Goal: Information Seeking & Learning: Learn about a topic

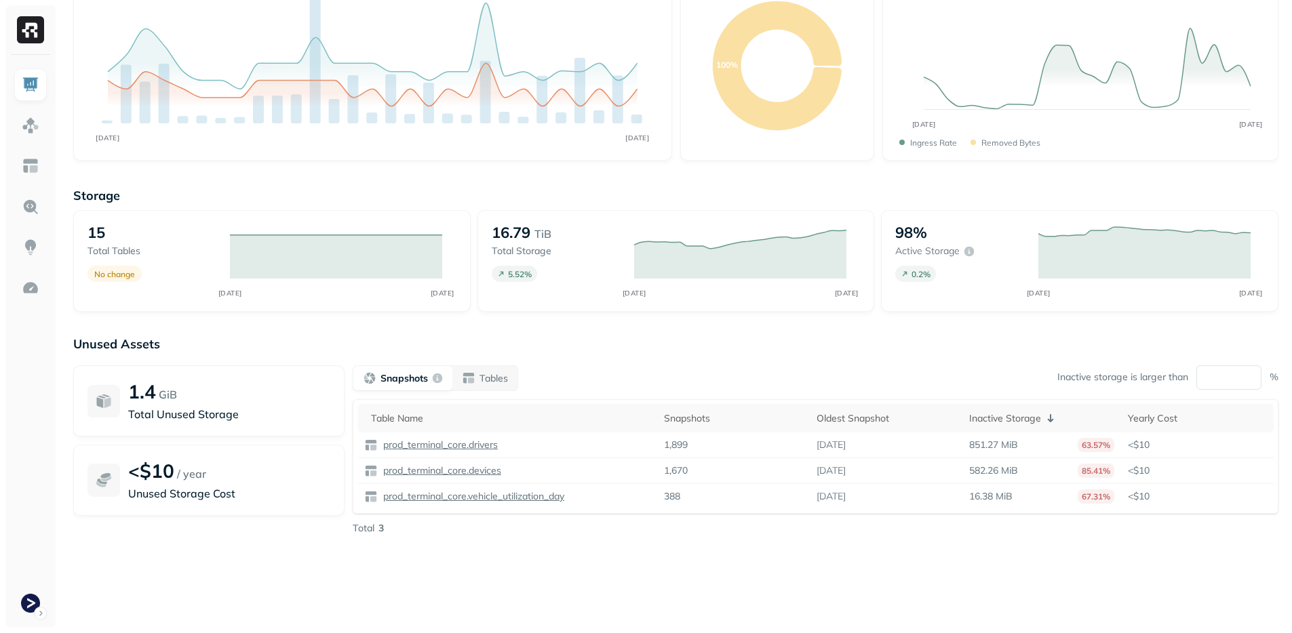
scroll to position [113, 0]
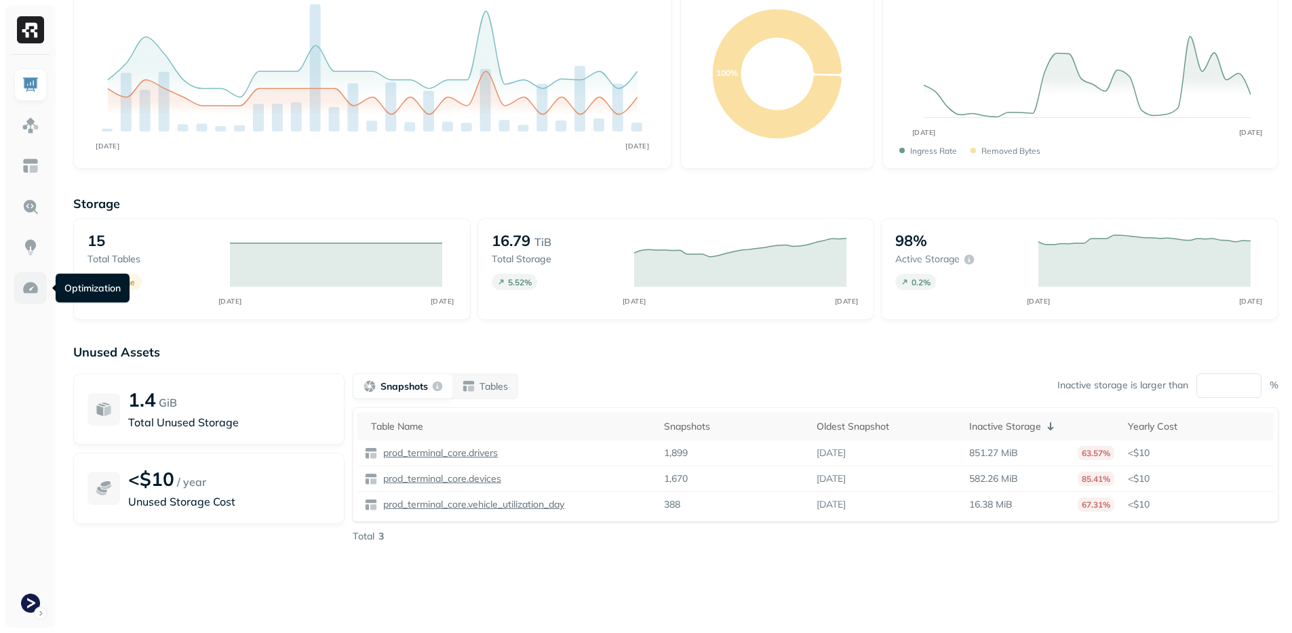
click at [28, 292] on img at bounding box center [31, 288] width 18 height 18
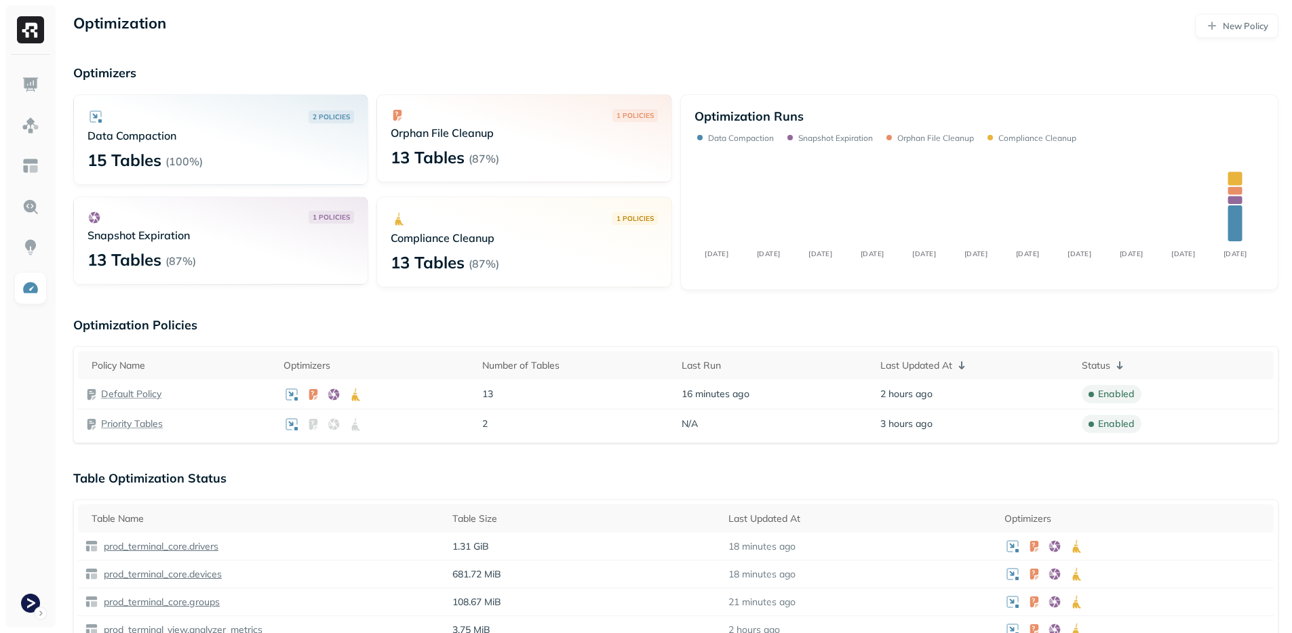
click at [383, 480] on p "Table Optimization Status" at bounding box center [675, 479] width 1205 height 16
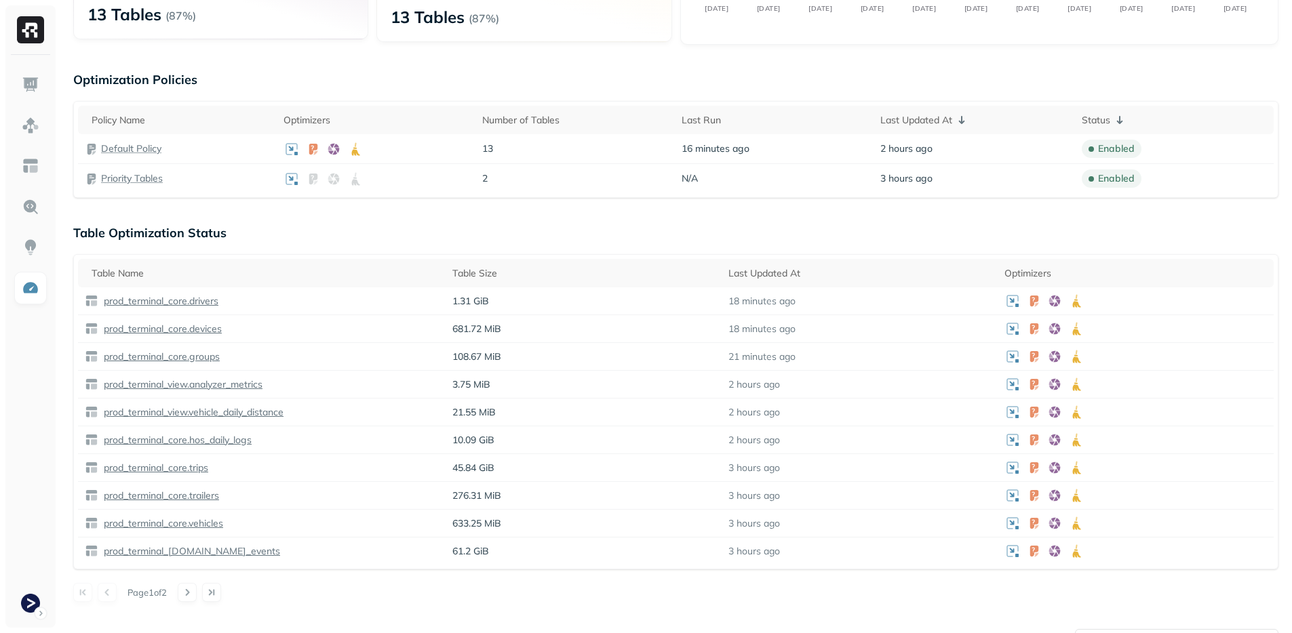
scroll to position [641, 0]
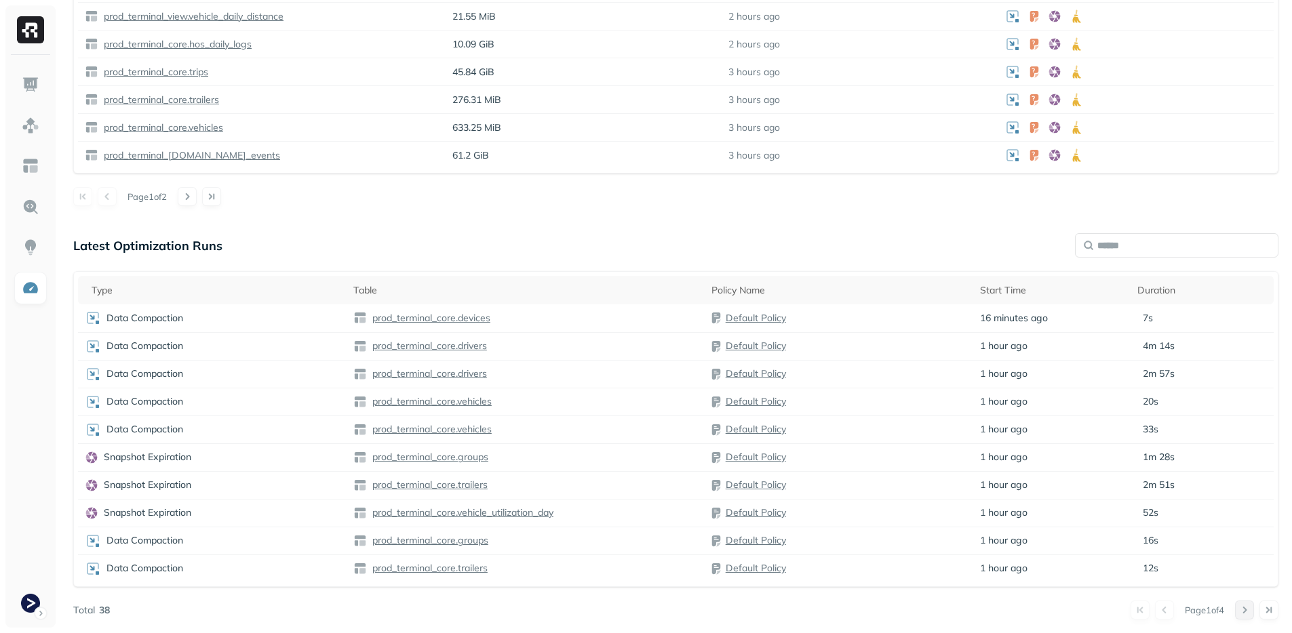
click at [1248, 614] on button at bounding box center [1244, 610] width 19 height 19
click at [1163, 611] on button at bounding box center [1164, 610] width 19 height 19
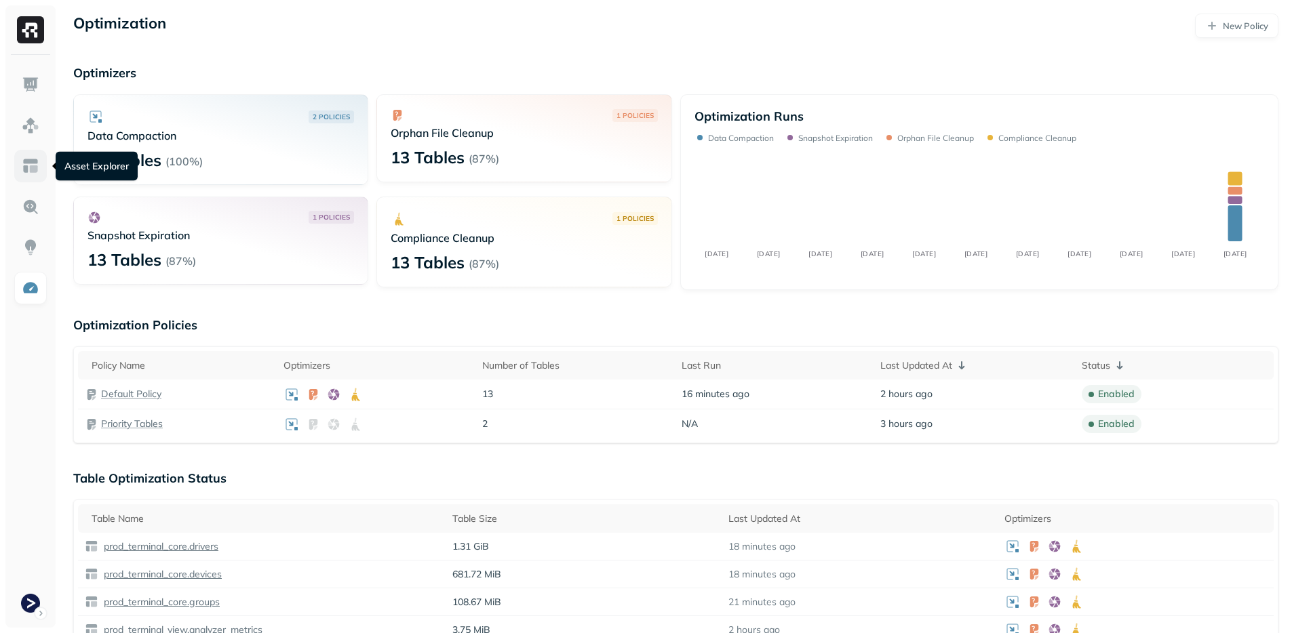
click at [26, 172] on img at bounding box center [31, 166] width 18 height 18
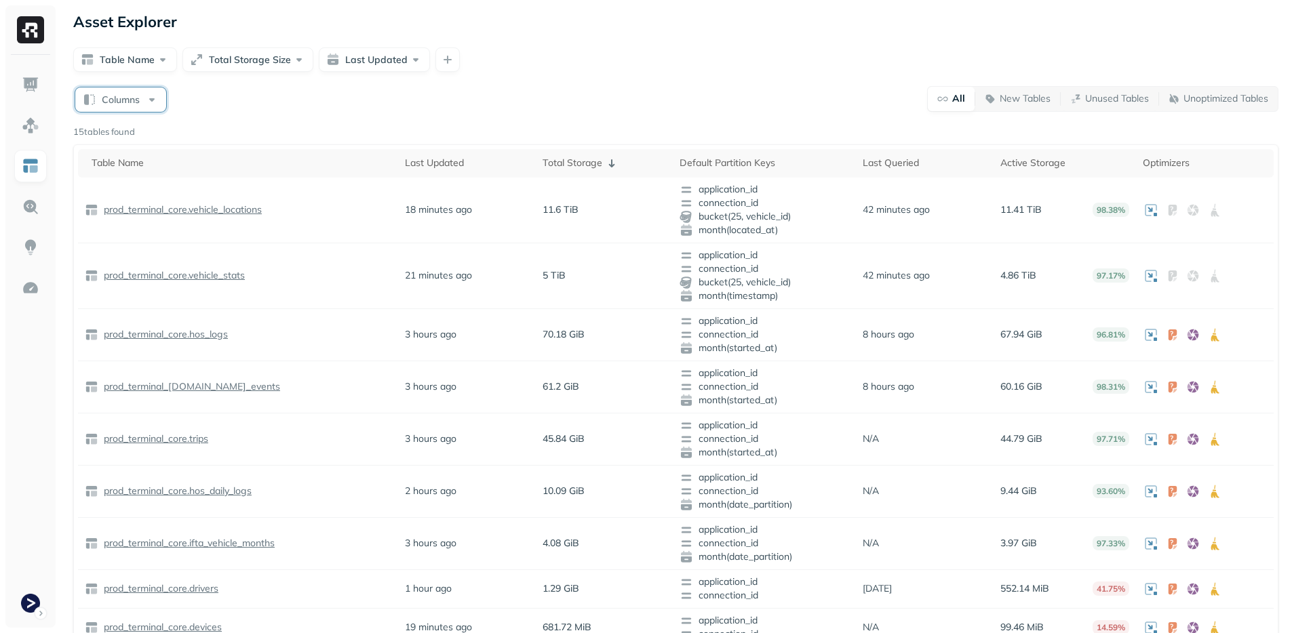
click at [150, 108] on button "Columns" at bounding box center [120, 99] width 91 height 24
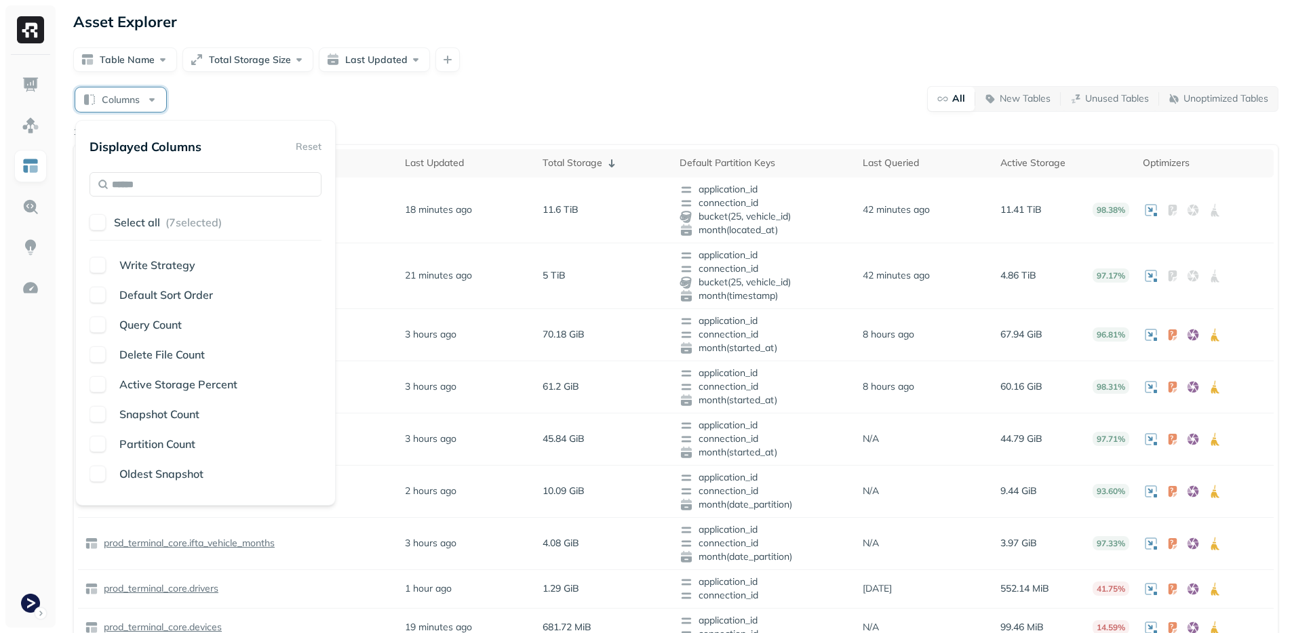
scroll to position [349, 0]
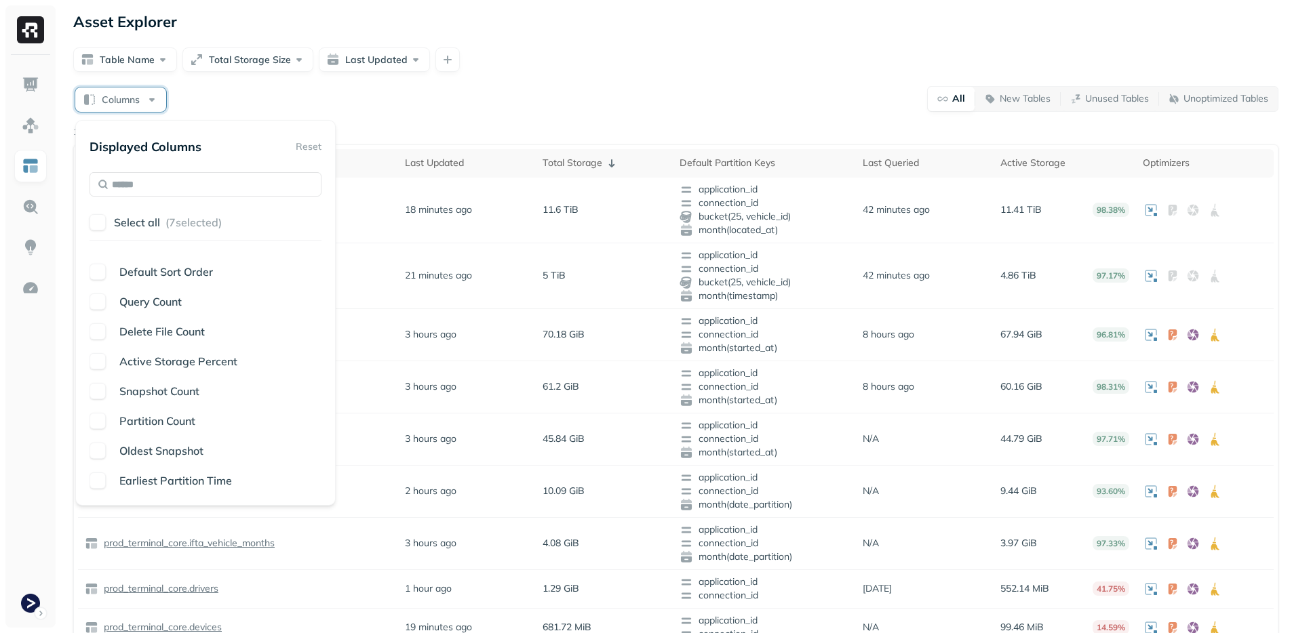
click at [134, 332] on span "Delete File Count" at bounding box center [161, 332] width 85 height 14
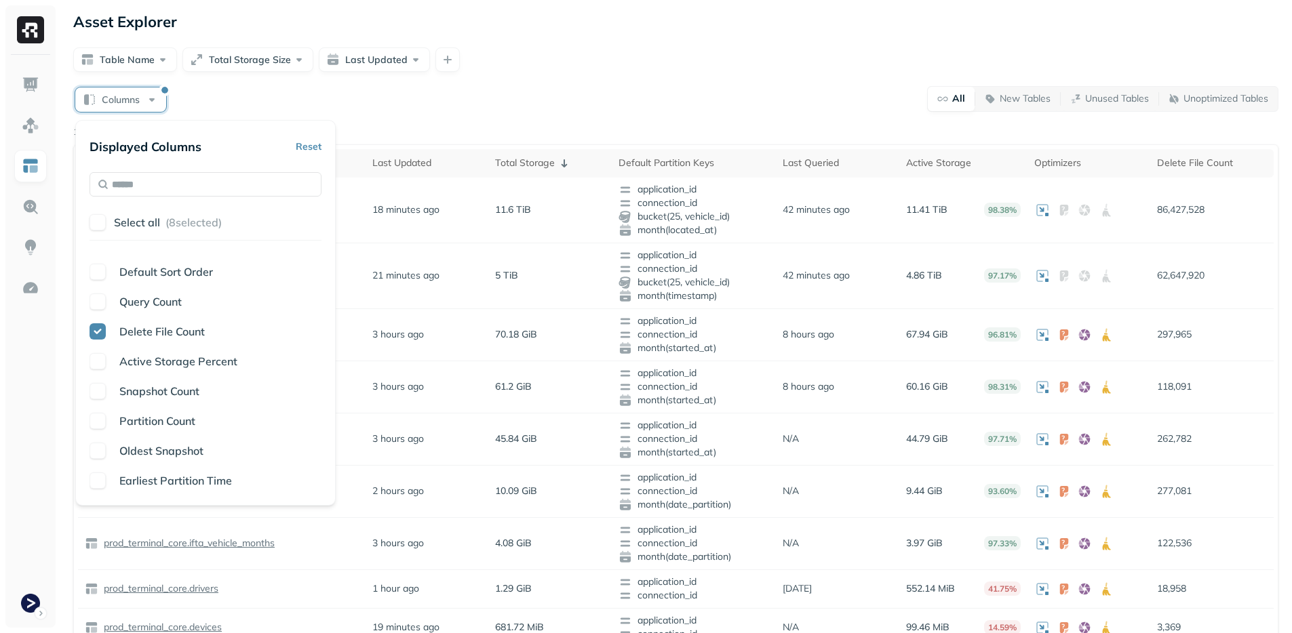
click at [469, 90] on div "Columns All New Tables Unused Tables Unoptimized Tables" at bounding box center [675, 98] width 1205 height 26
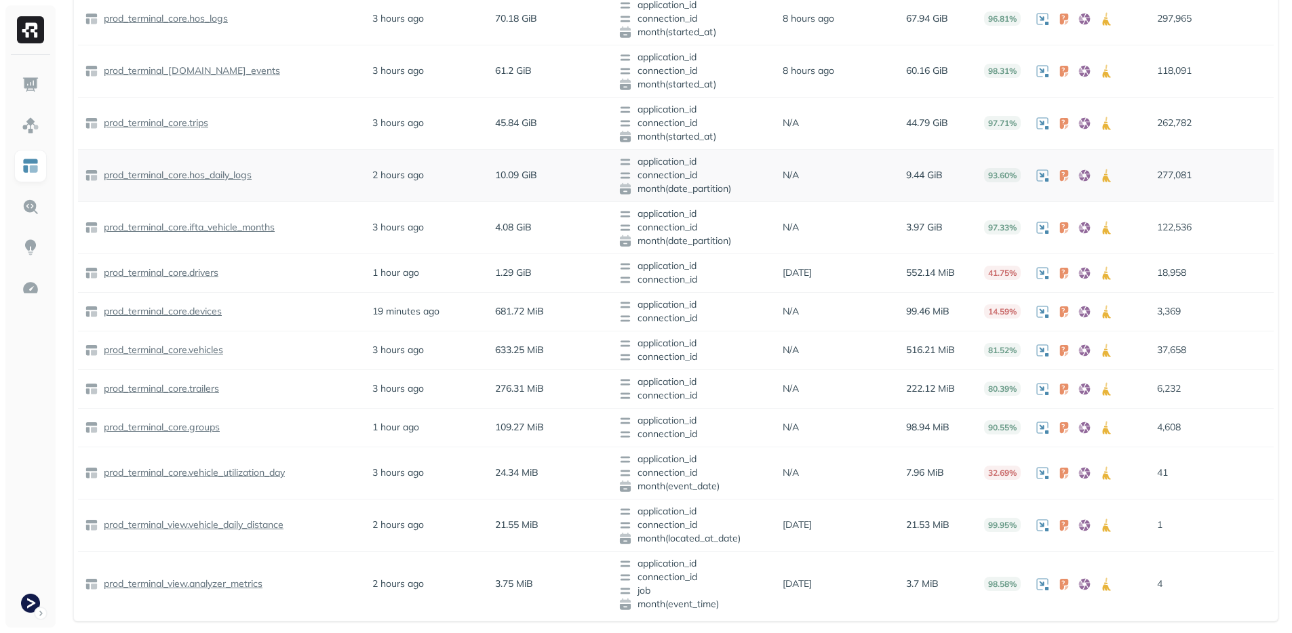
scroll to position [0, 0]
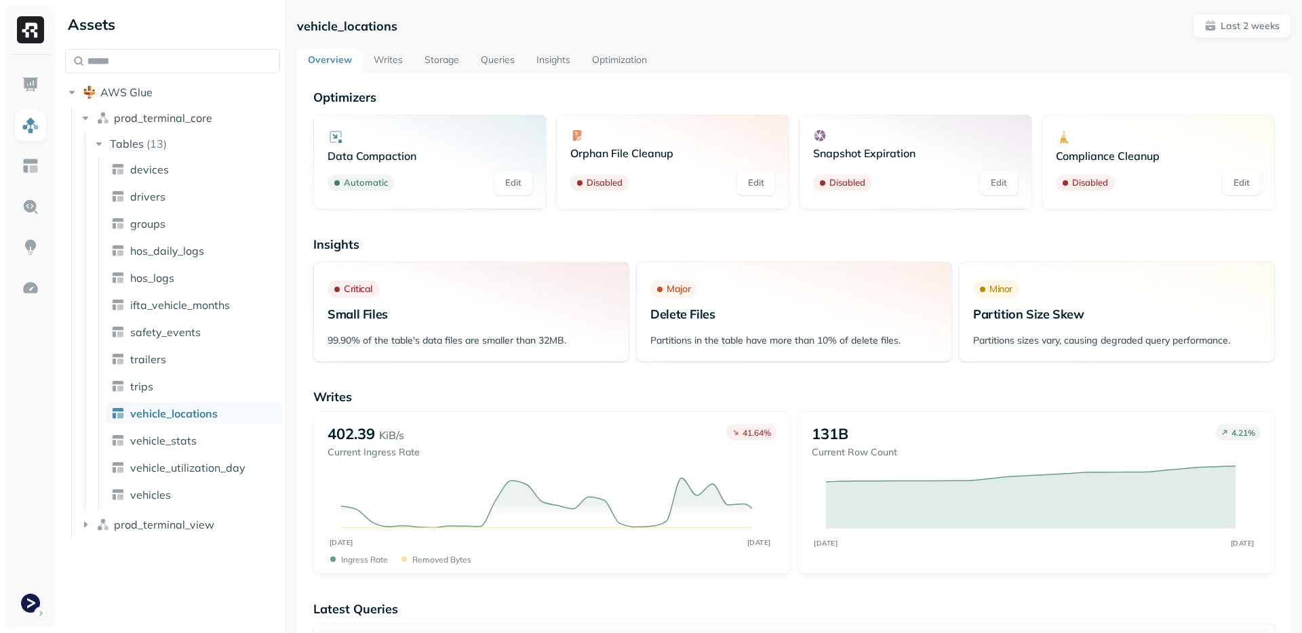
click at [446, 58] on link "Storage" at bounding box center [442, 61] width 56 height 24
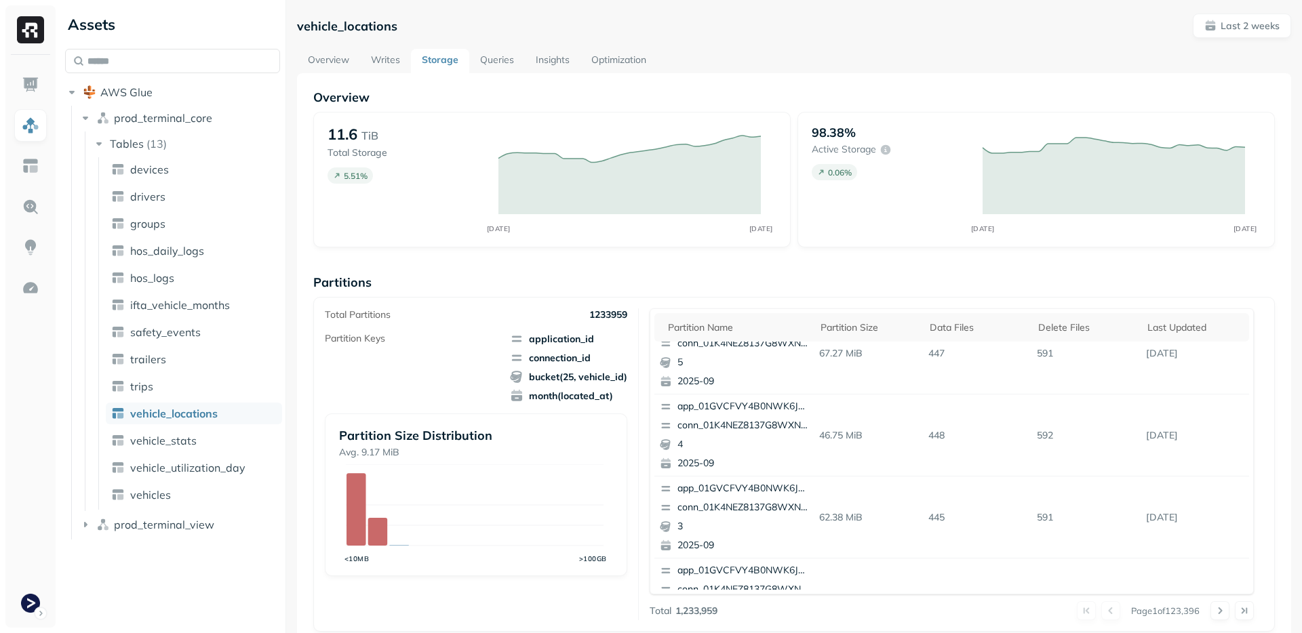
click at [462, 398] on div "Partition Keys application_id connection_id bucket(25, vehicle_id) month(locate…" at bounding box center [476, 367] width 302 height 71
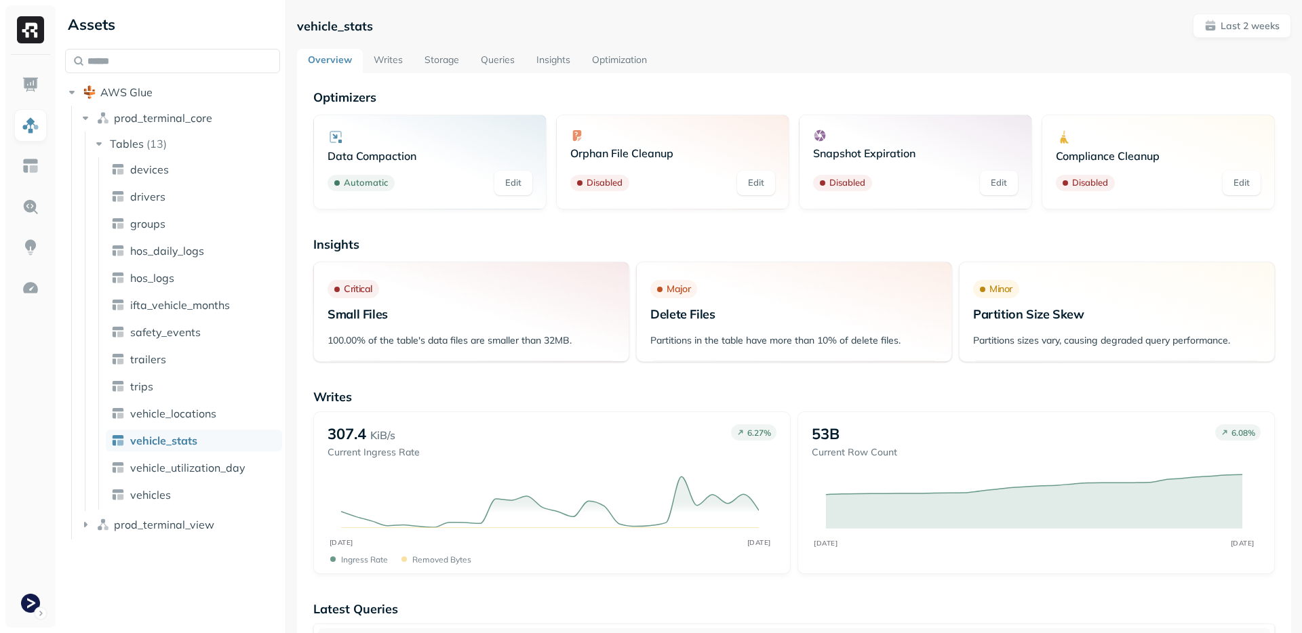
click at [447, 55] on link "Storage" at bounding box center [442, 61] width 56 height 24
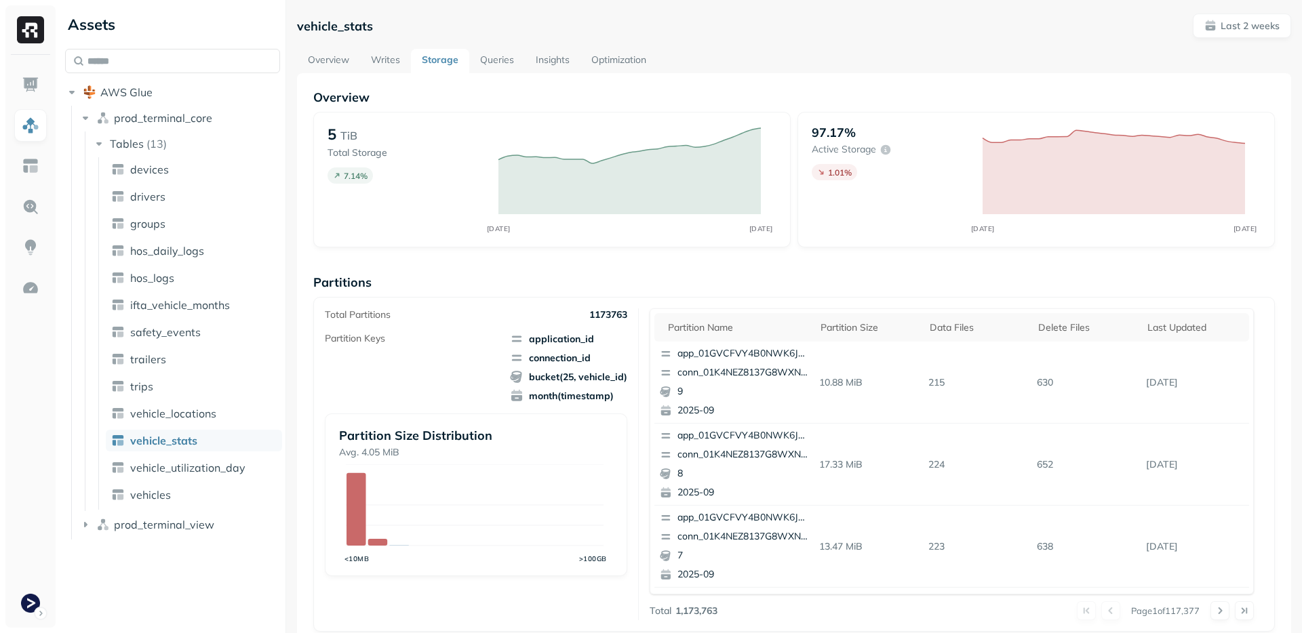
click at [738, 279] on p "Partitions" at bounding box center [793, 283] width 961 height 16
click at [664, 275] on p "Partitions" at bounding box center [793, 283] width 961 height 16
click at [30, 87] on img at bounding box center [31, 85] width 18 height 18
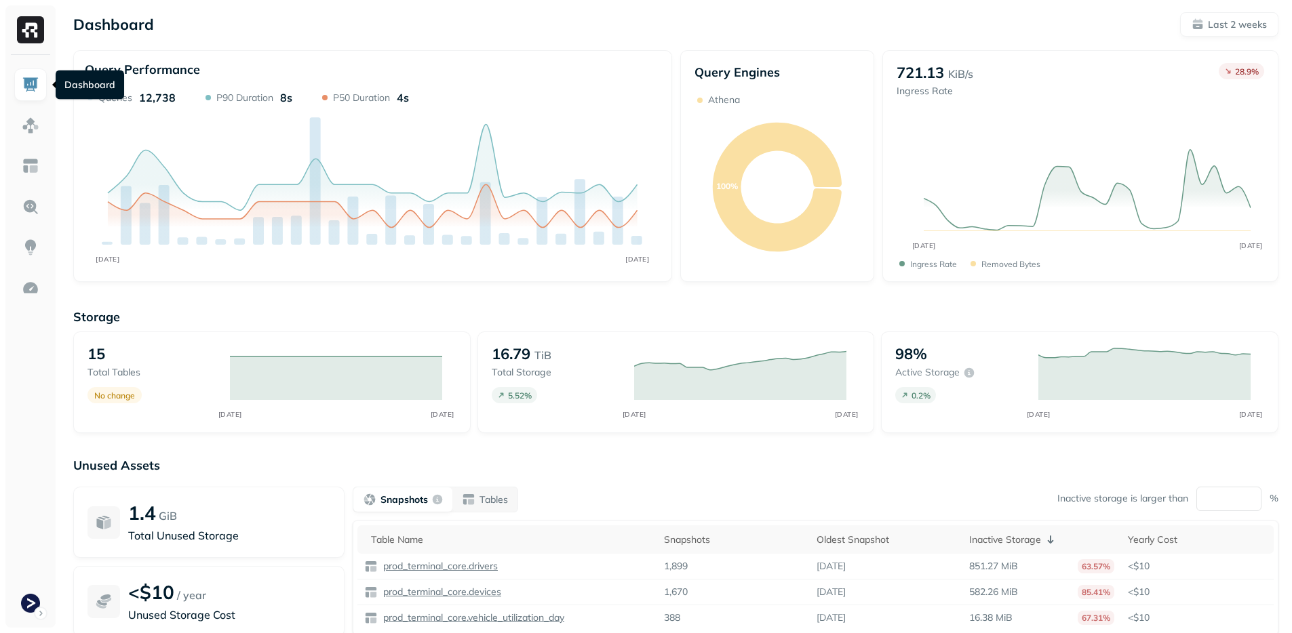
click at [770, 477] on div "Unused Assets 1.4 GiB Total Unused Storage <$10 / year Unused Storage Cost Snap…" at bounding box center [675, 593] width 1205 height 271
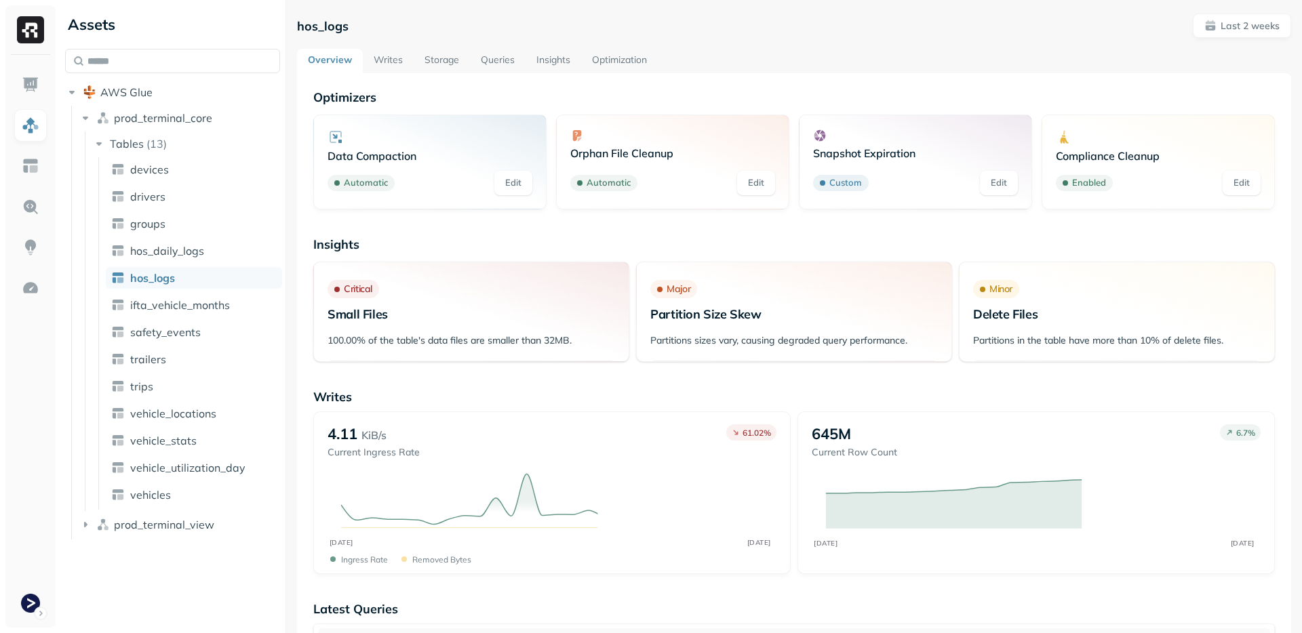
click at [437, 49] on link "Storage" at bounding box center [442, 61] width 56 height 24
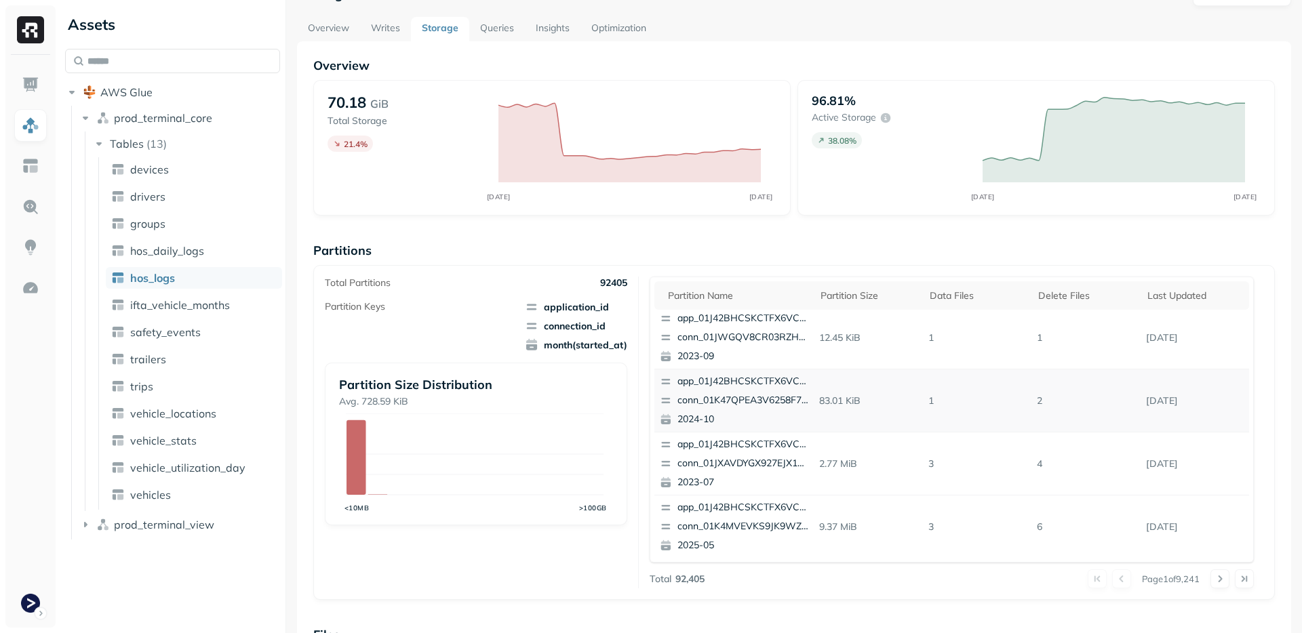
scroll to position [319, 0]
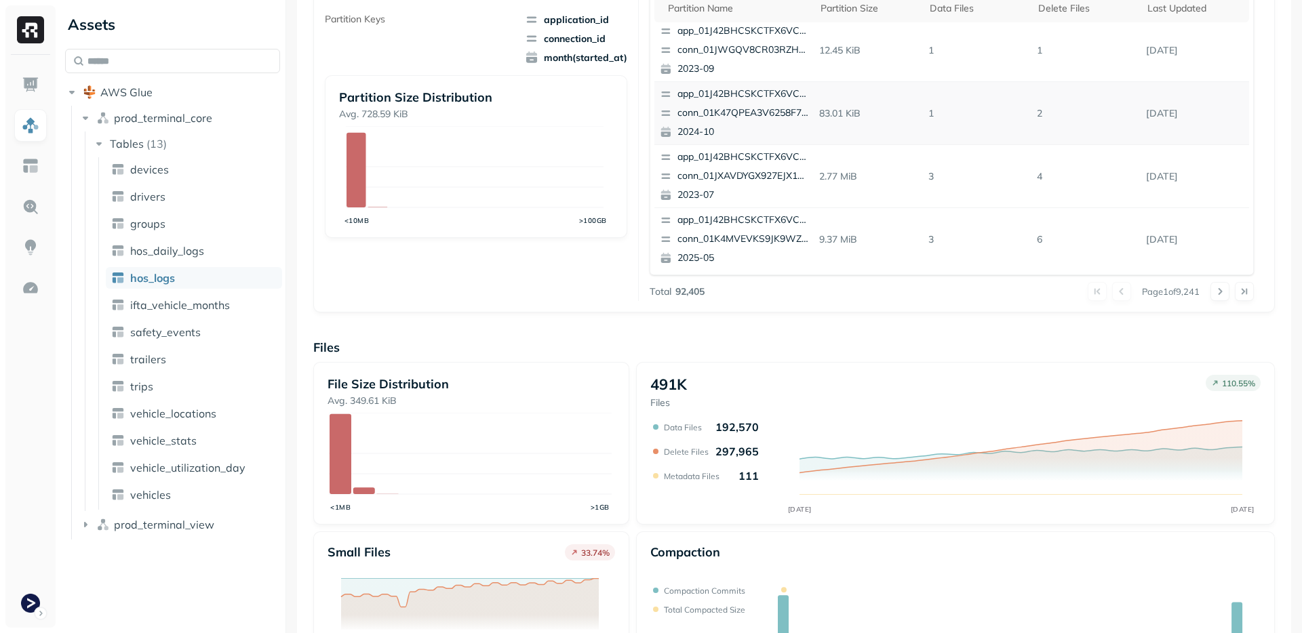
click at [1012, 333] on div "Overview 70.18 GiB Total Storage 21.4 % AUG 28 SEP 11 96.81% Active storage 38.…" at bounding box center [793, 235] width 961 height 931
click at [1010, 333] on div "Overview 70.18 GiB Total Storage 21.4 % AUG 28 SEP 11 96.81% Active storage 38.…" at bounding box center [793, 235] width 961 height 931
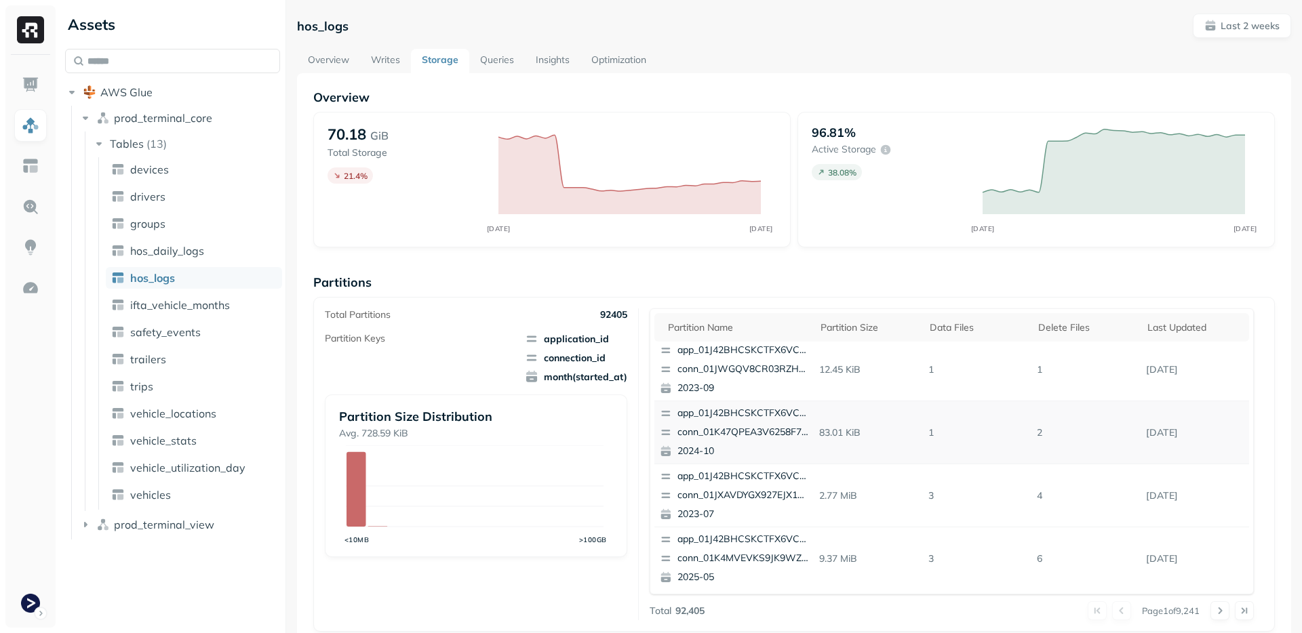
scroll to position [0, 0]
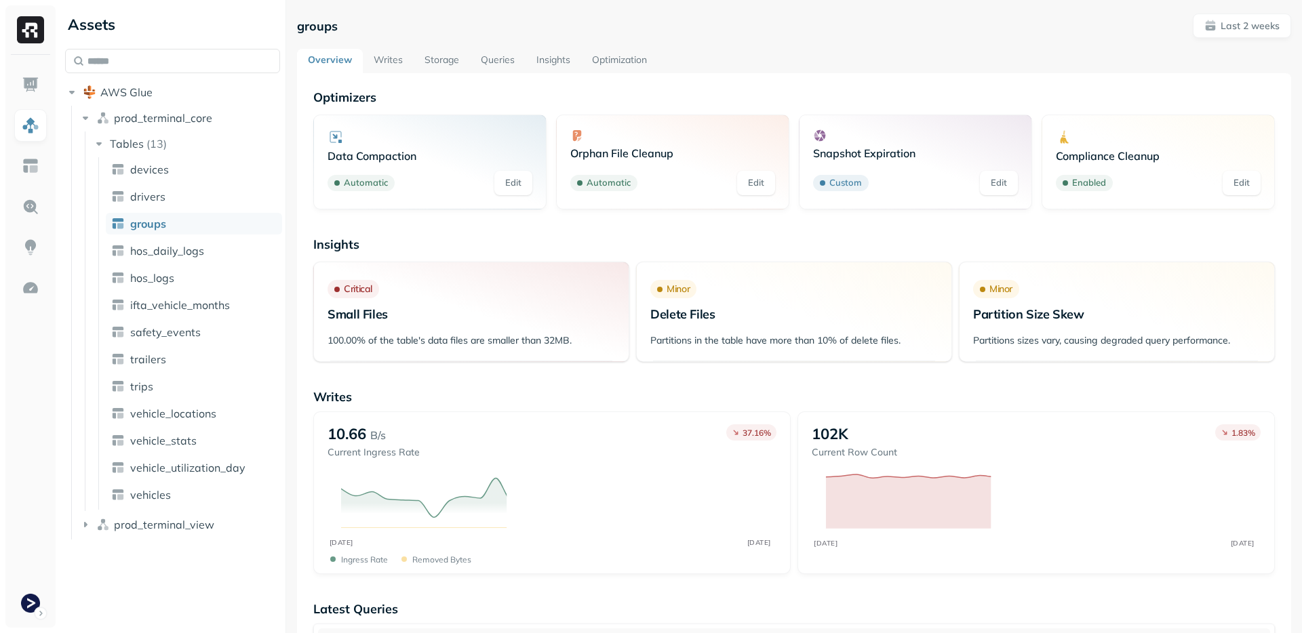
click at [450, 57] on link "Storage" at bounding box center [442, 61] width 56 height 24
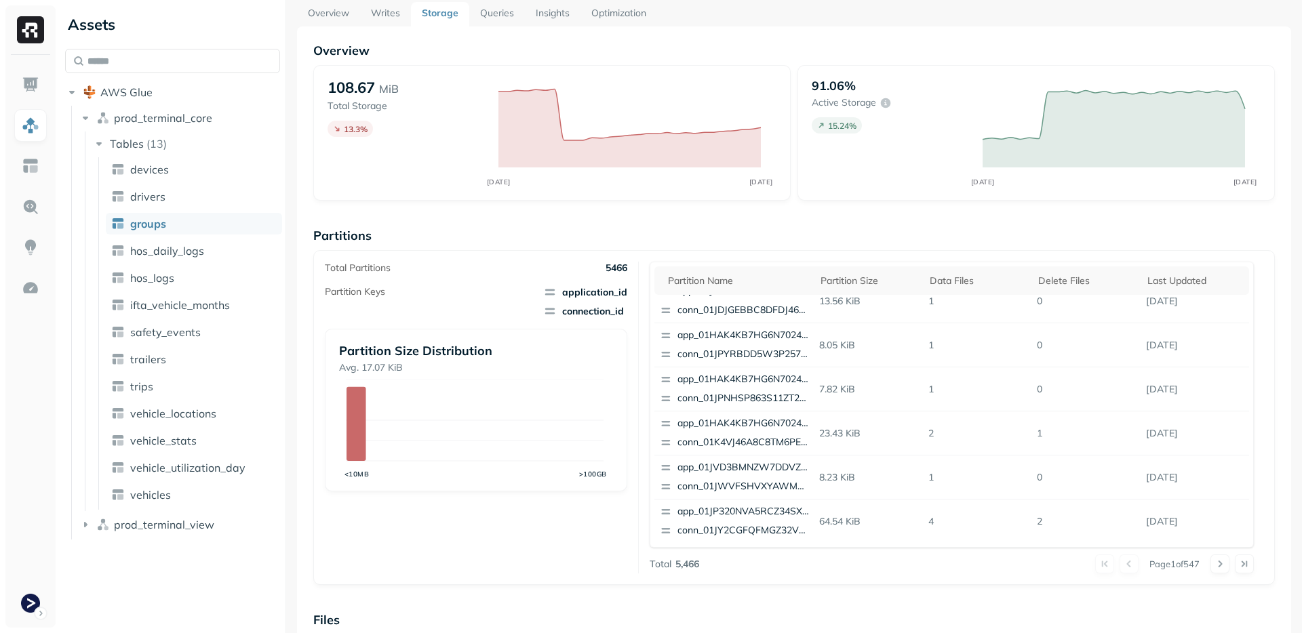
scroll to position [403, 0]
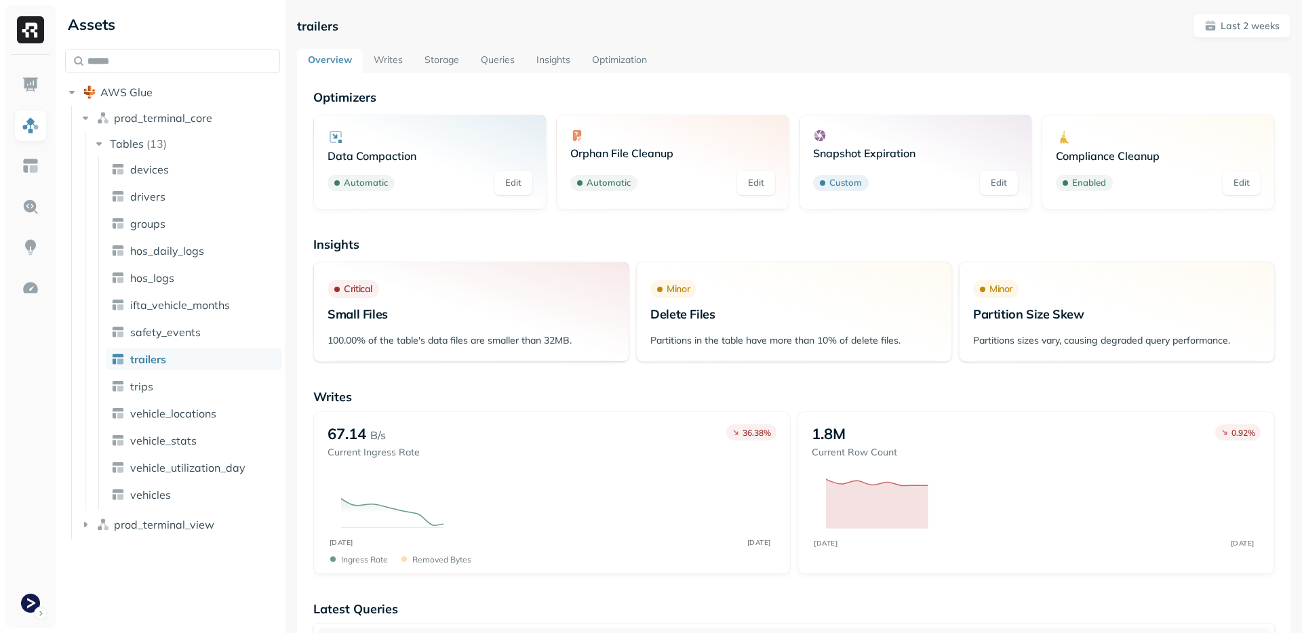
click at [446, 59] on link "Storage" at bounding box center [442, 61] width 56 height 24
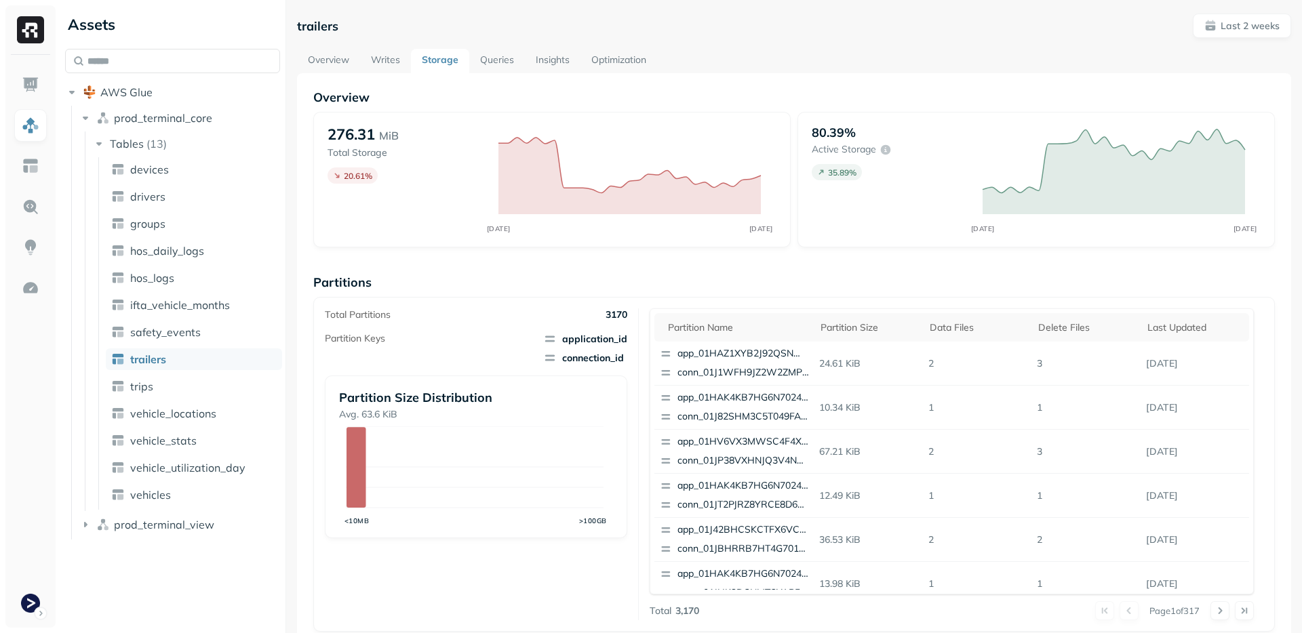
click at [570, 295] on div "Partitions Total Partitions 3170 Partition Keys application_id connection_id Pa…" at bounding box center [793, 453] width 961 height 357
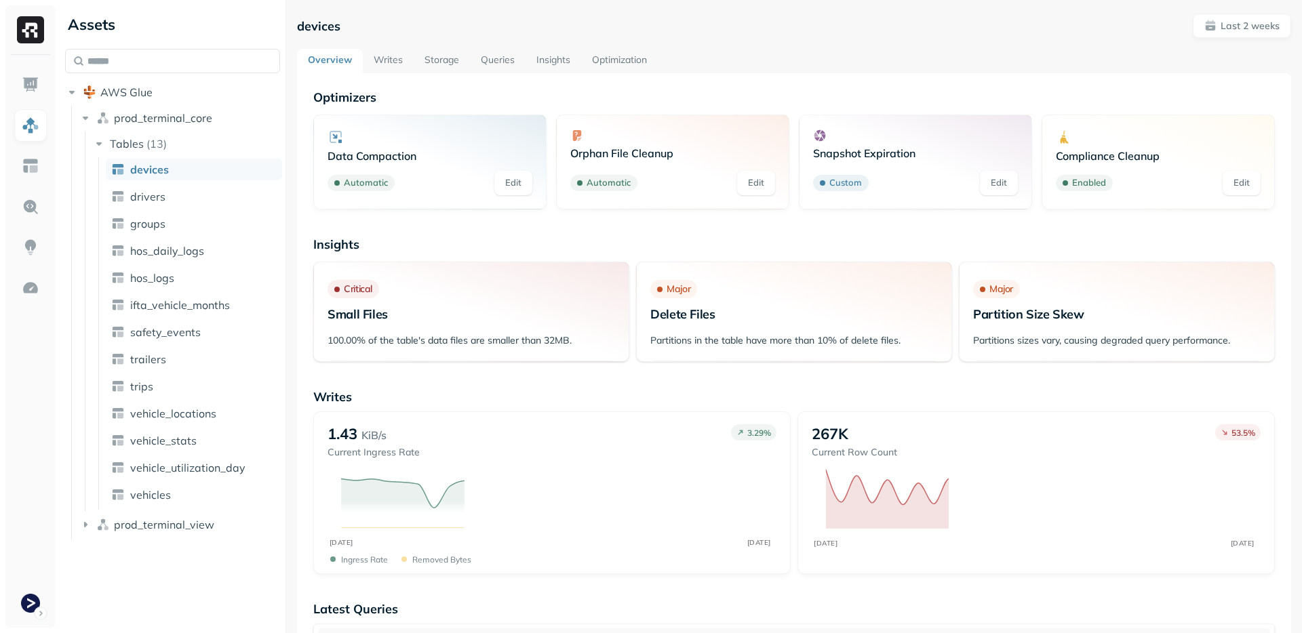
click at [445, 60] on link "Storage" at bounding box center [442, 61] width 56 height 24
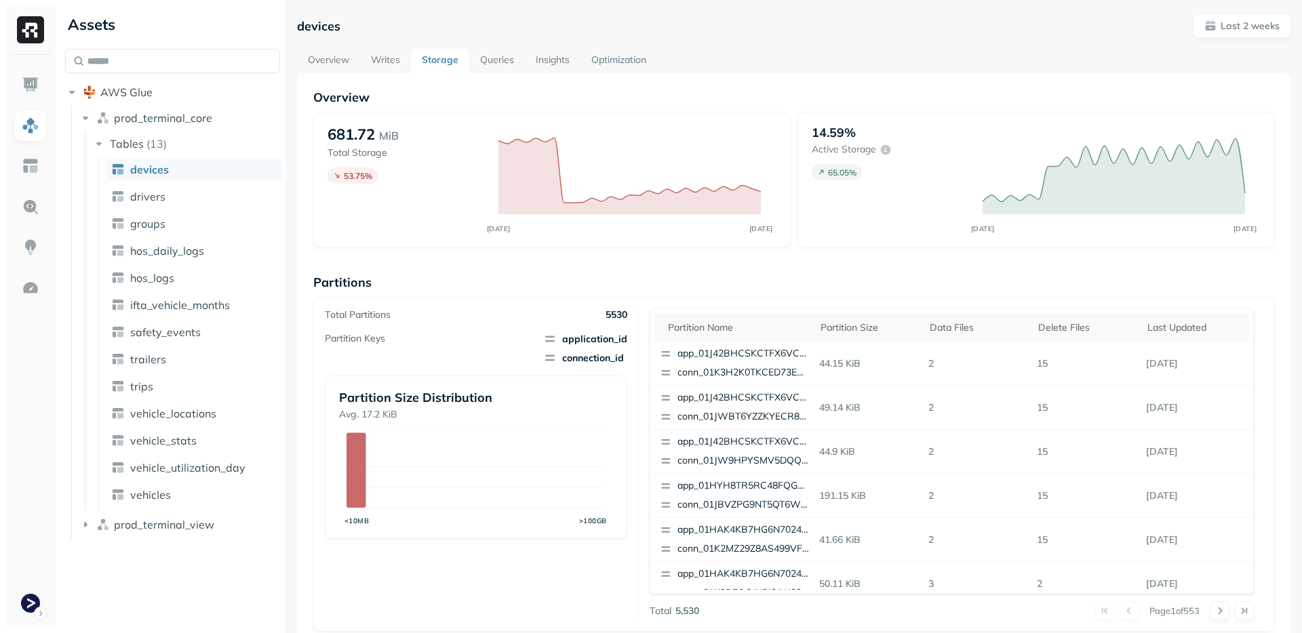
click at [572, 293] on div "Partitions Total Partitions 5530 Partition Keys application_id connection_id Pa…" at bounding box center [793, 453] width 961 height 357
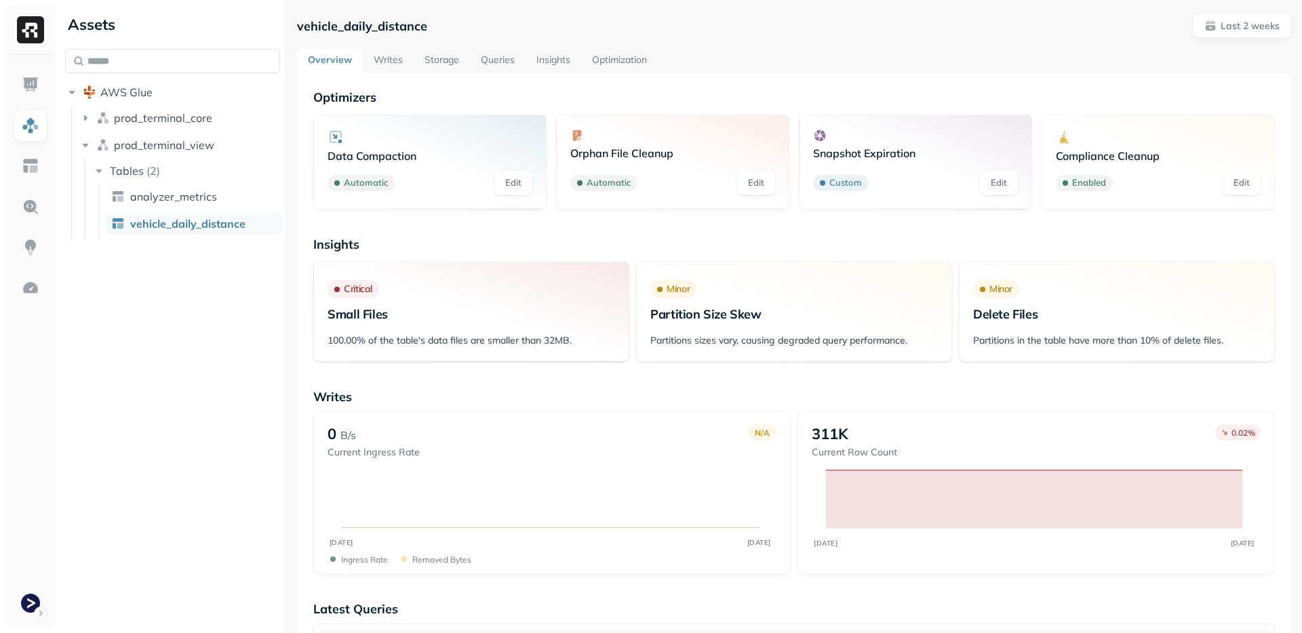
click at [446, 56] on link "Storage" at bounding box center [442, 61] width 56 height 24
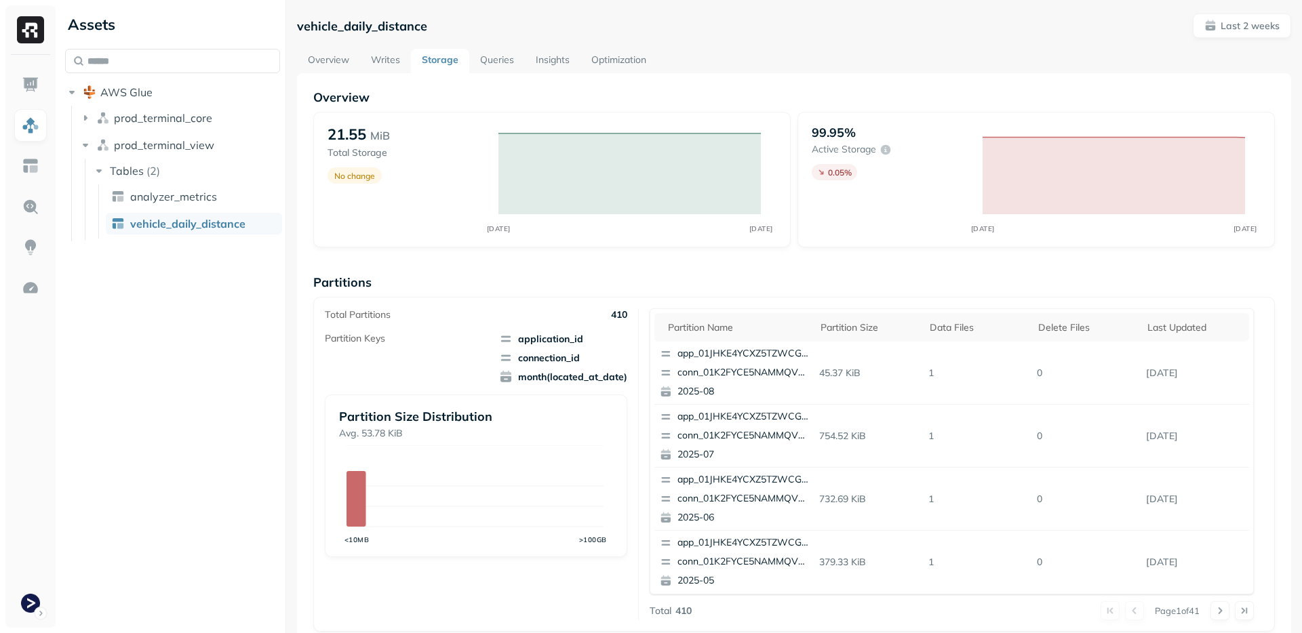
scroll to position [357, 0]
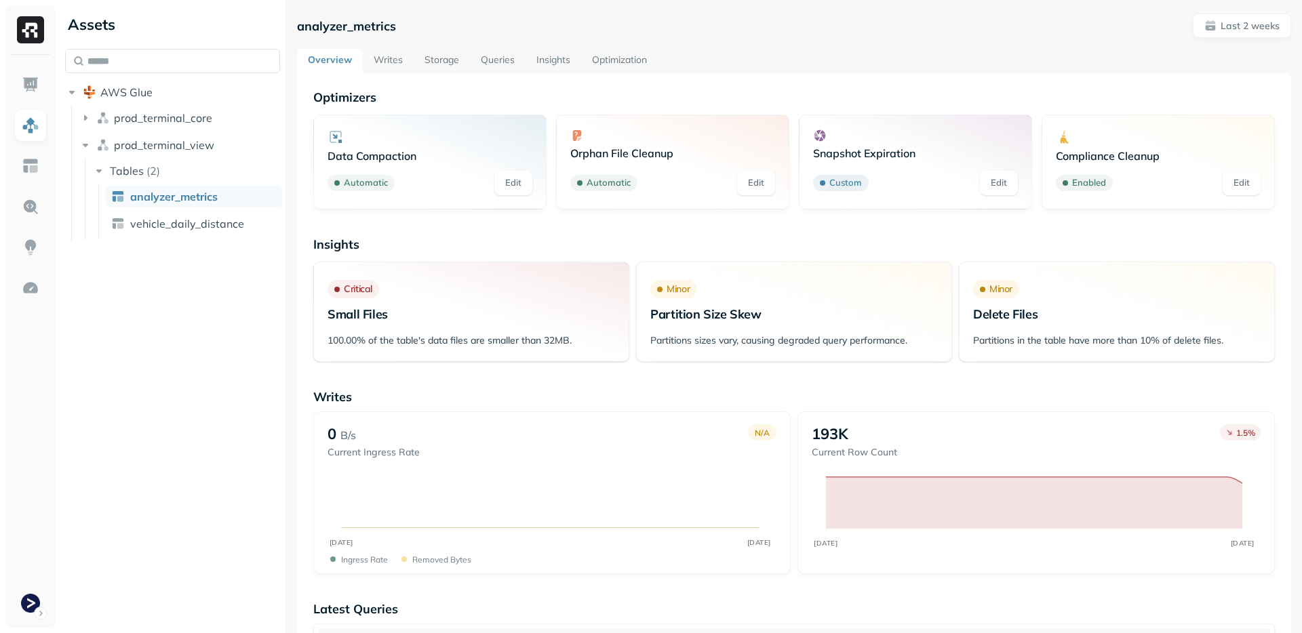
click at [441, 60] on link "Storage" at bounding box center [442, 61] width 56 height 24
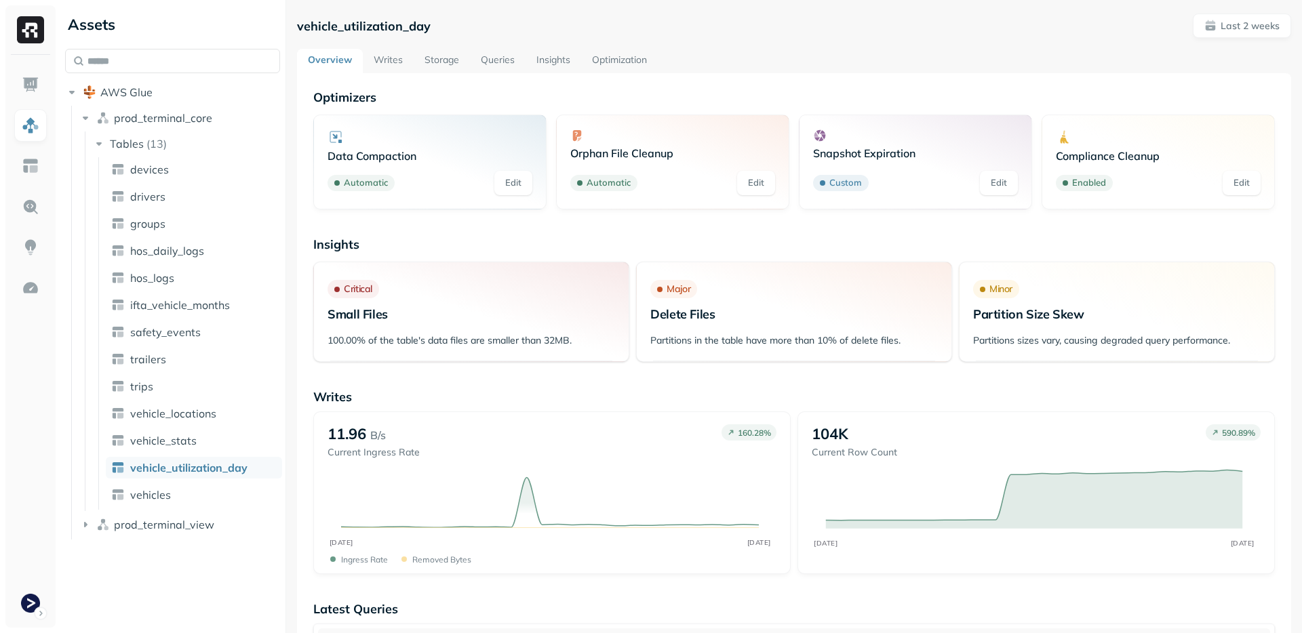
click at [431, 60] on link "Storage" at bounding box center [442, 61] width 56 height 24
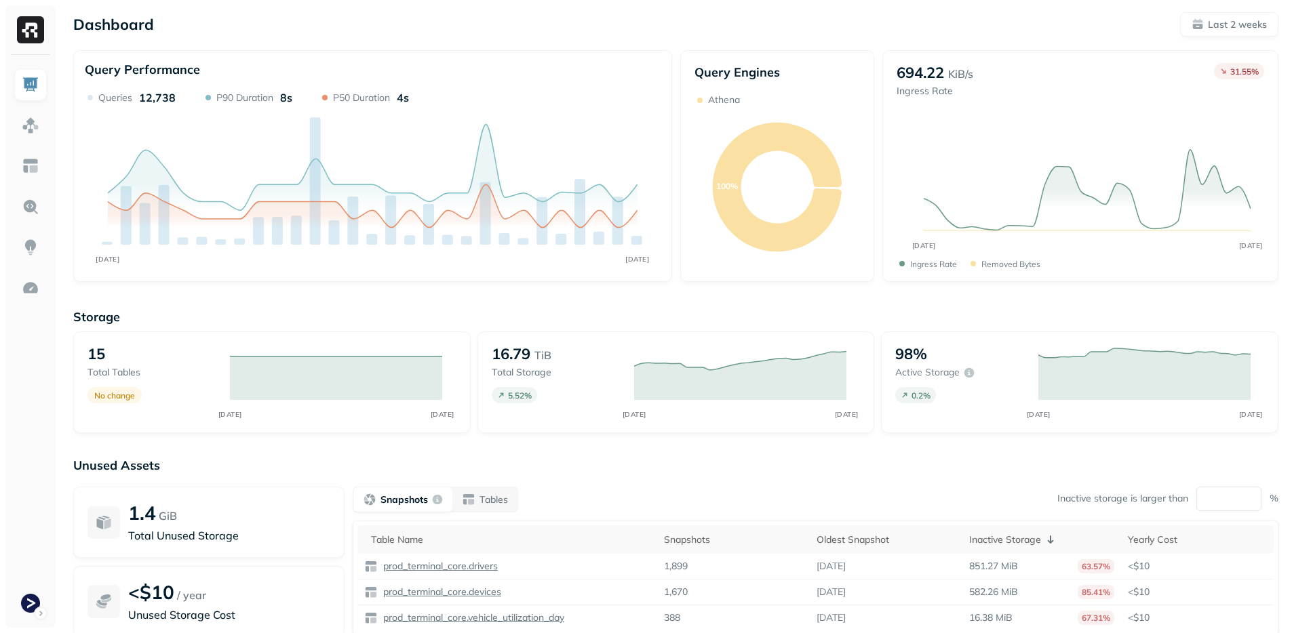
click at [214, 26] on div "Dashboard Last 2 weeks" at bounding box center [675, 24] width 1205 height 24
